Goal: Task Accomplishment & Management: Manage account settings

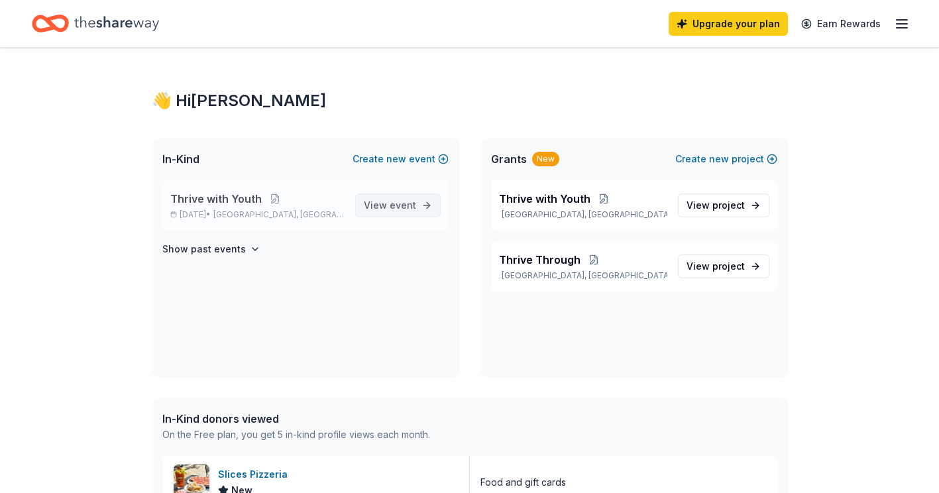
click at [381, 208] on span "View event" at bounding box center [390, 206] width 52 height 16
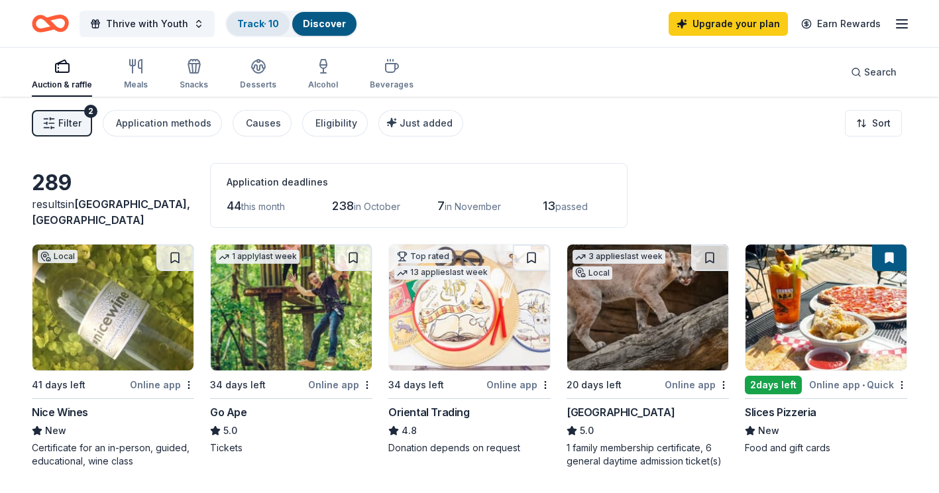
click at [267, 20] on link "Track · 10" at bounding box center [258, 23] width 42 height 11
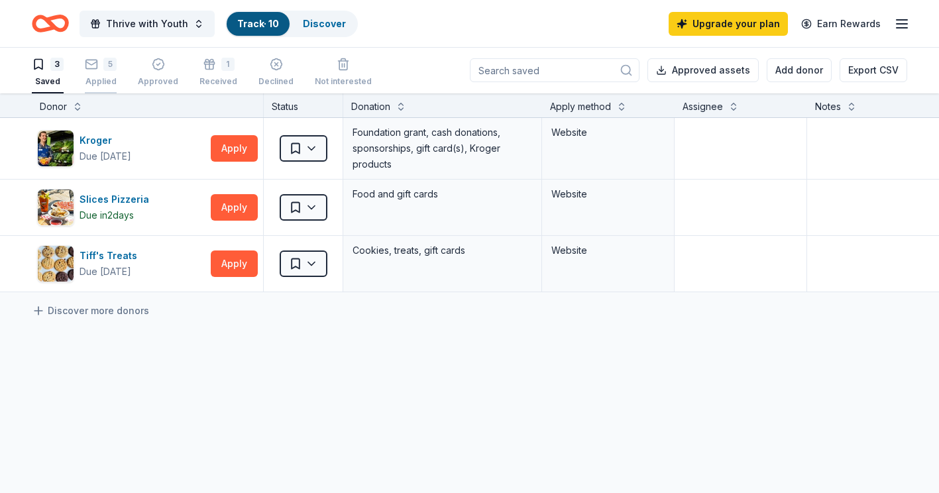
click at [113, 76] on div "Applied" at bounding box center [101, 81] width 32 height 11
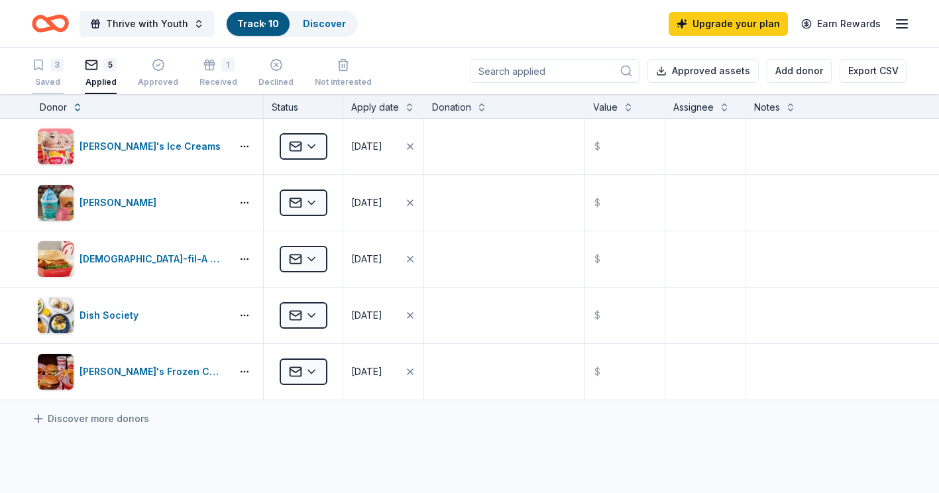
click at [44, 73] on div "3 Saved" at bounding box center [48, 72] width 32 height 29
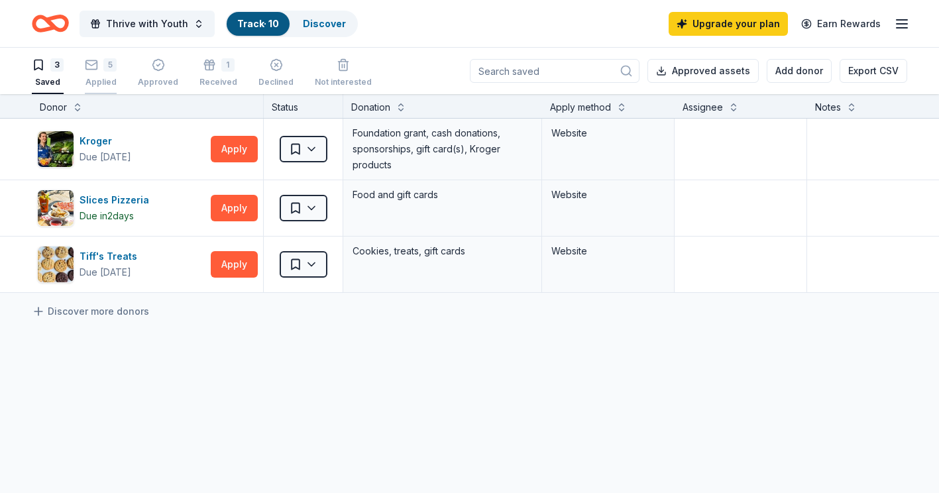
click at [114, 72] on div "5 Applied" at bounding box center [101, 72] width 32 height 29
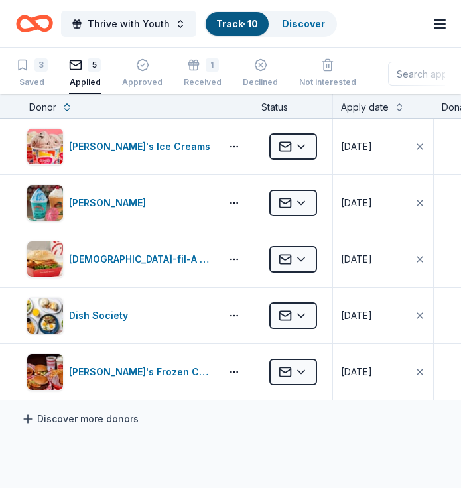
click at [80, 422] on link "Discover more donors" at bounding box center [79, 419] width 117 height 16
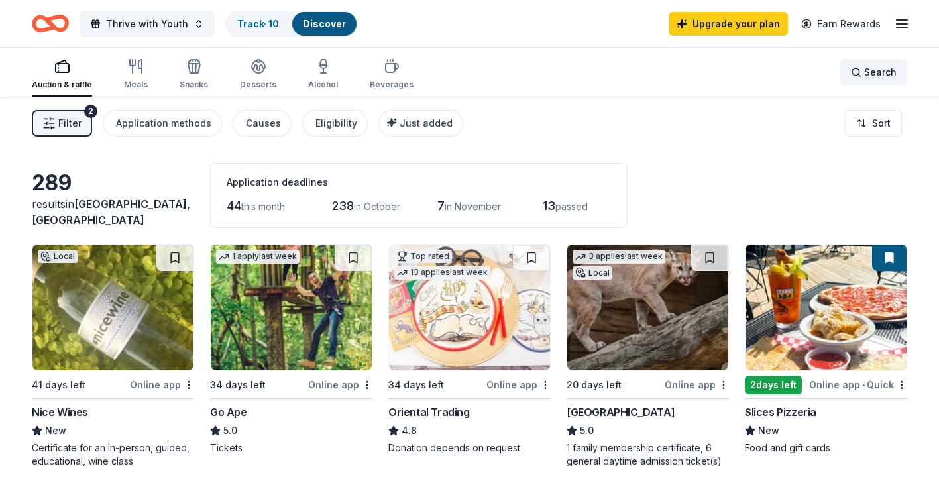
click at [460, 68] on span "Search" at bounding box center [880, 72] width 32 height 16
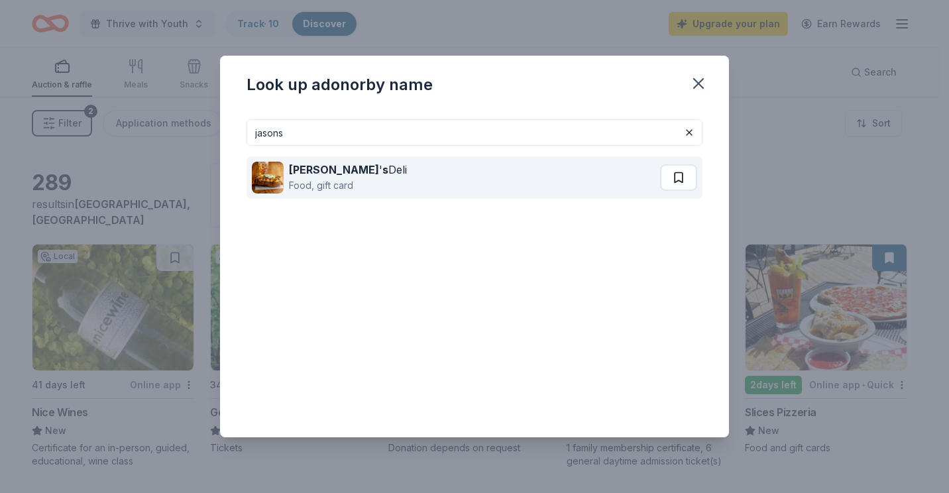
type input "jasons"
click at [460, 177] on button at bounding box center [678, 177] width 37 height 27
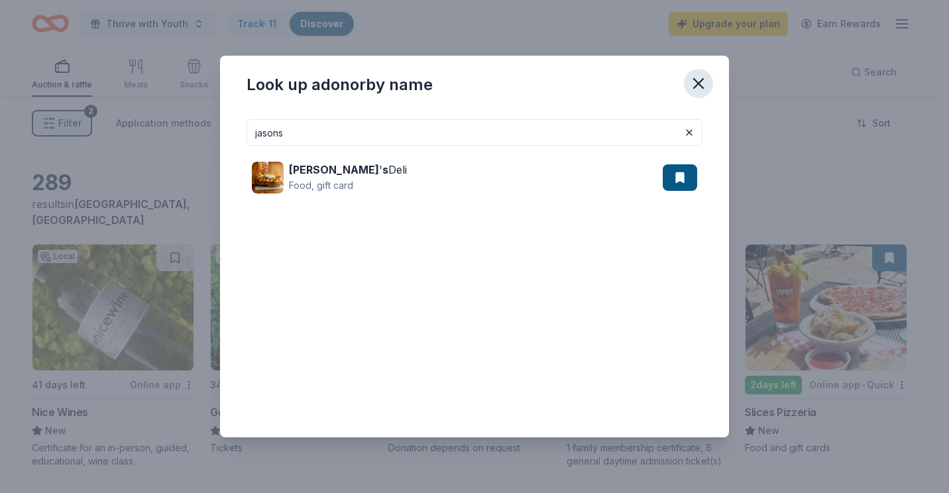
click at [460, 86] on icon "button" at bounding box center [698, 83] width 9 height 9
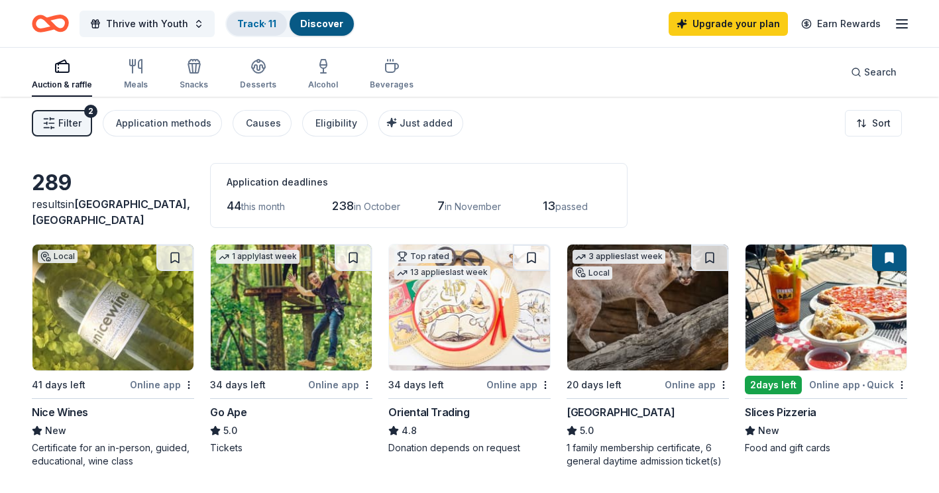
click at [245, 17] on div "Track · 11" at bounding box center [257, 24] width 60 height 24
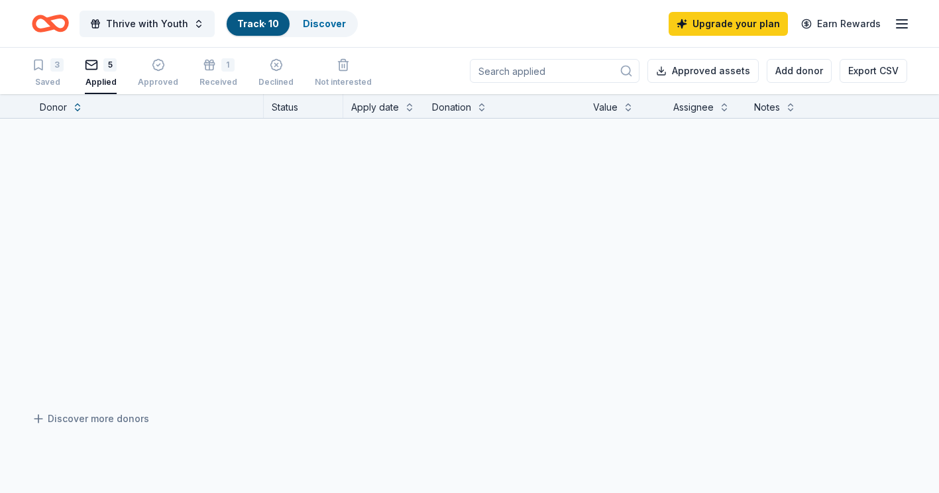
scroll to position [1, 0]
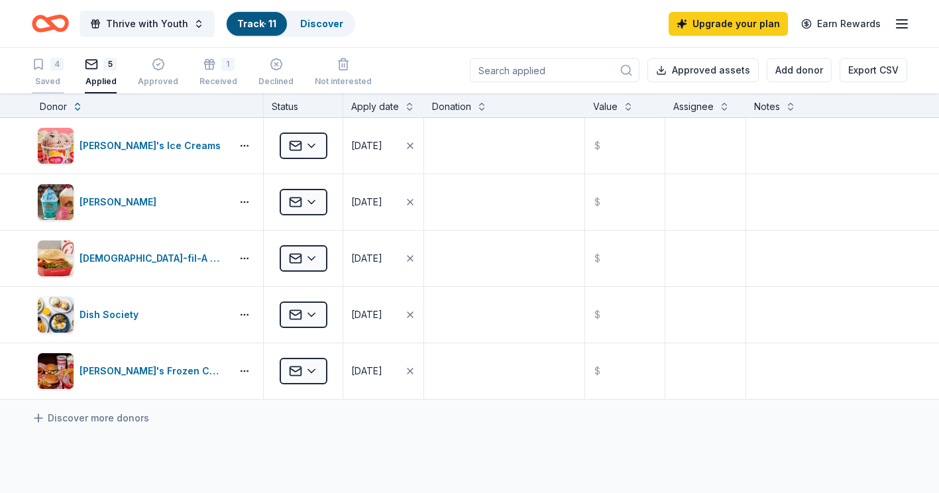
click at [53, 76] on div "4 Saved" at bounding box center [48, 72] width 32 height 29
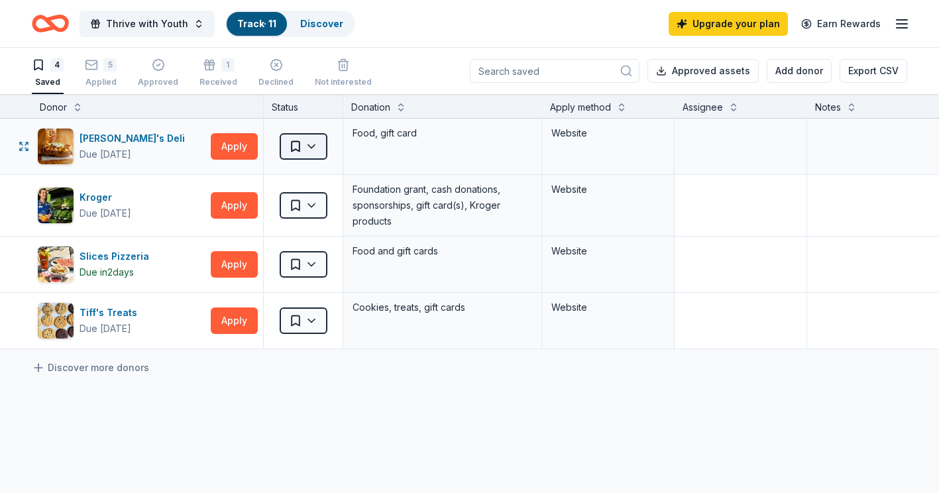
click at [311, 152] on html "Thrive with Youth Track · 11 Discover Upgrade your plan Earn Rewards 4 Saved 5 …" at bounding box center [469, 246] width 939 height 493
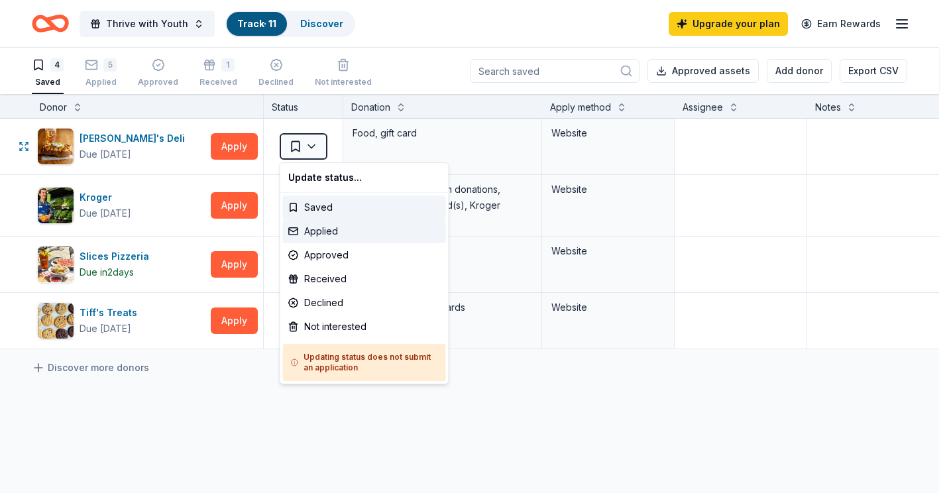
click at [330, 238] on div "Applied" at bounding box center [364, 231] width 163 height 24
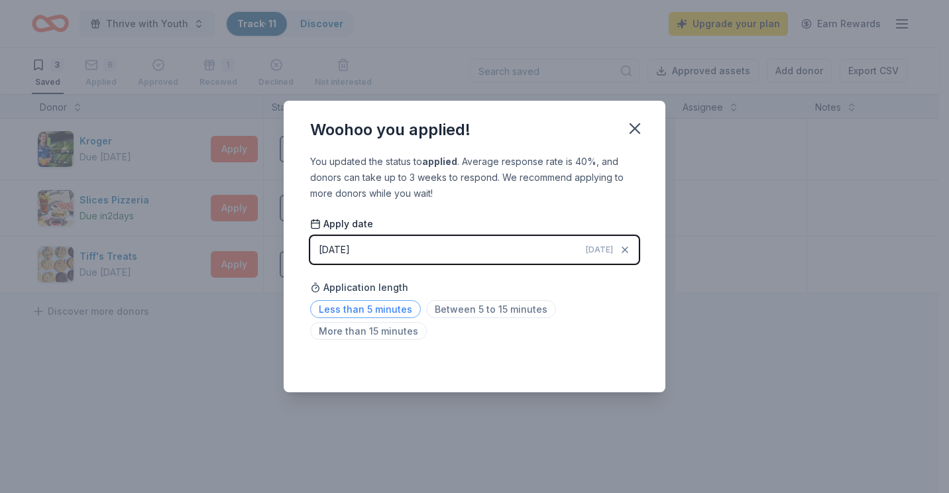
click at [381, 308] on span "Less than 5 minutes" at bounding box center [365, 309] width 111 height 18
click at [460, 127] on icon "button" at bounding box center [634, 128] width 9 height 9
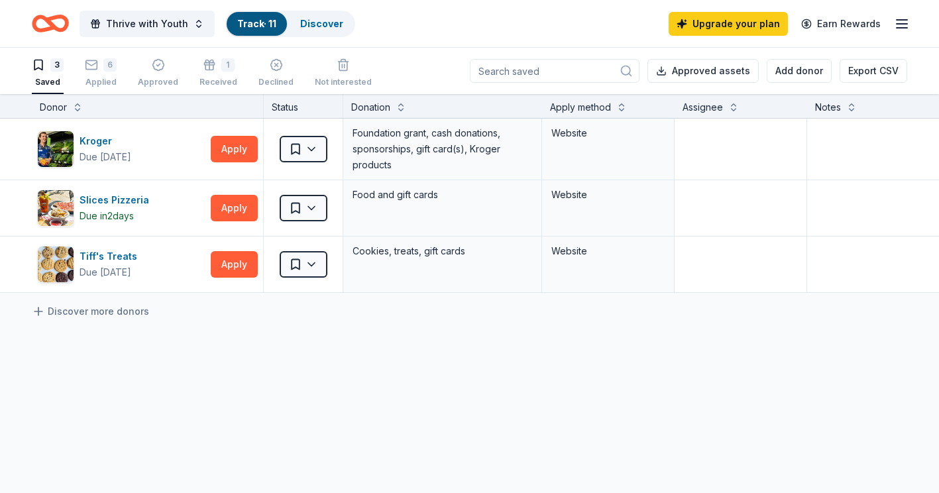
click at [438, 70] on div "3 Saved 6 Applied Approved 1 Received Declined Not interested Approved assets A…" at bounding box center [470, 71] width 876 height 46
click at [101, 83] on div "Applied" at bounding box center [101, 82] width 32 height 11
